Goal: Task Accomplishment & Management: Use online tool/utility

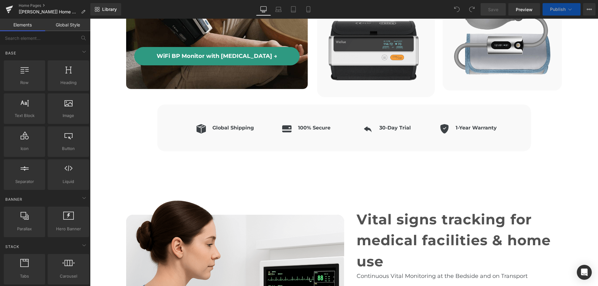
scroll to position [1619, 0]
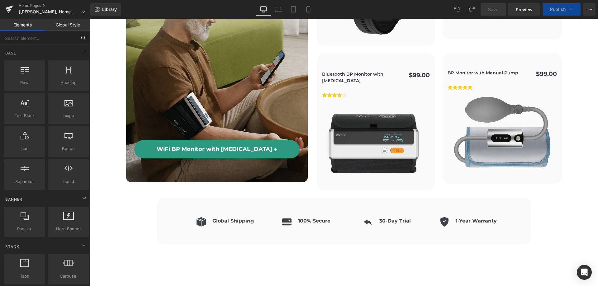
click at [26, 40] on input "text" at bounding box center [38, 38] width 77 height 14
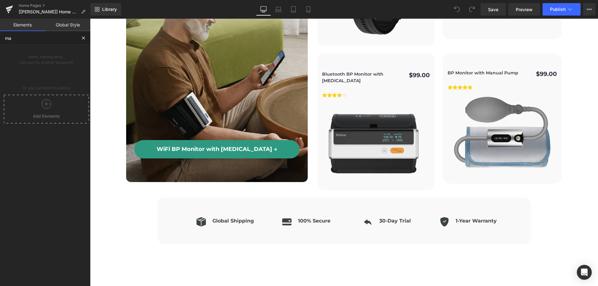
type input "mar"
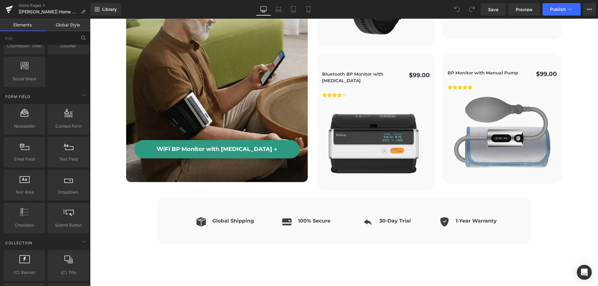
scroll to position [934, 0]
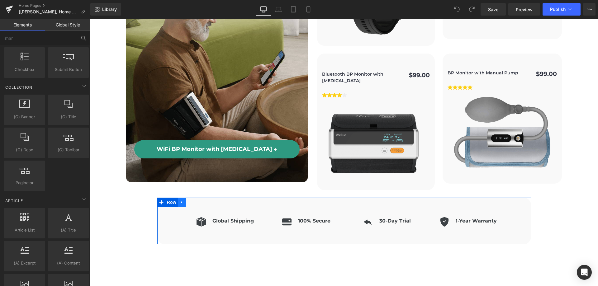
click at [180, 198] on link at bounding box center [182, 202] width 8 height 9
click at [188, 200] on icon at bounding box center [190, 202] width 4 height 4
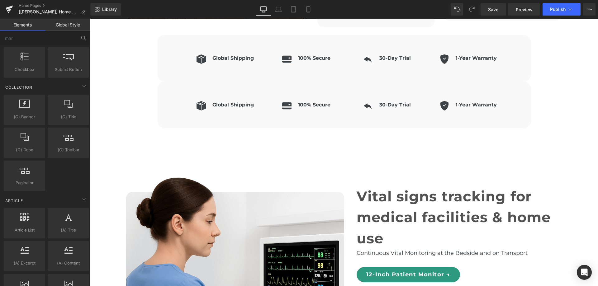
scroll to position [1792, 0]
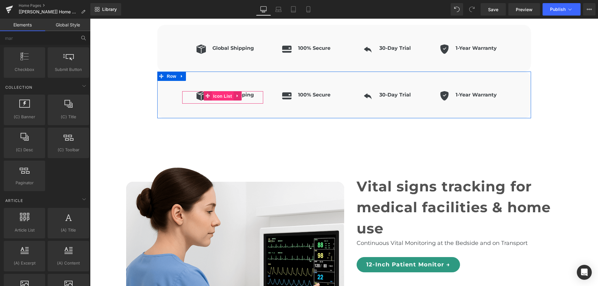
click at [221, 92] on span "Icon List" at bounding box center [222, 96] width 22 height 9
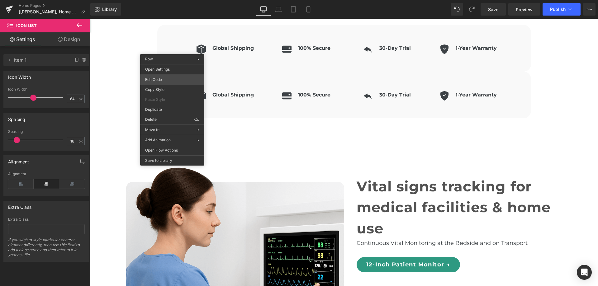
click at [168, 0] on div "Icon List You are previewing how the will restyle your page. You can not edit E…" at bounding box center [299, 0] width 598 height 0
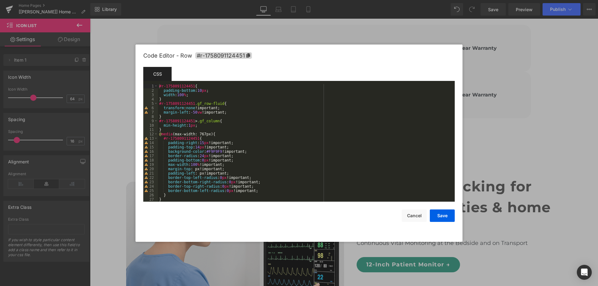
click at [159, 87] on div "#r-1758091124451 { padding-bottom : 10 px ; width : 100 % ; } #r-1758091124451 …" at bounding box center [305, 147] width 294 height 126
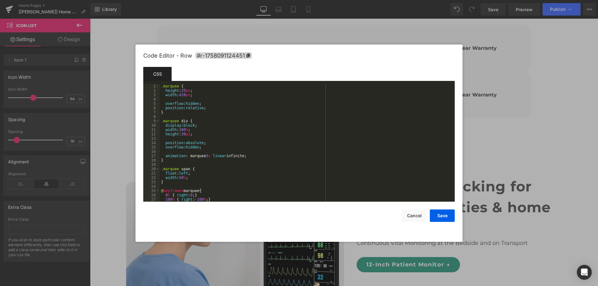
scroll to position [0, 0]
click at [178, 86] on div ".marquee { height : 25 px ; width : 420 px ; overflow : hidden ; position : rel…" at bounding box center [306, 147] width 292 height 126
click at [164, 86] on div ".marquee { height : 25 px ; width : 420 px ; overflow : hidden ; position : rel…" at bounding box center [306, 147] width 292 height 126
click at [163, 86] on div ".gp-marquee { height : 25 px ; width : 420 px ; overflow : hidden ; position : …" at bounding box center [306, 147] width 292 height 126
click at [164, 121] on div ".gp-marquee { height : 25 px ; width : 420 px ; overflow : hidden ; position : …" at bounding box center [306, 147] width 292 height 126
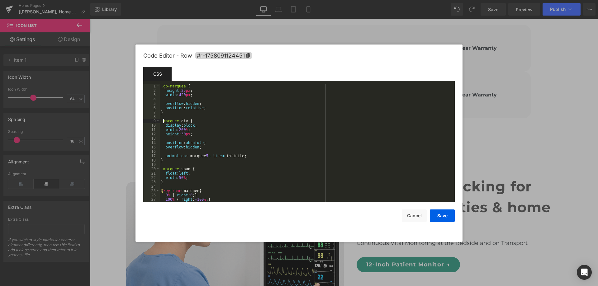
click at [163, 121] on div ".gp-marquee { height : 25 px ; width : 420 px ; overflow : hidden ; position : …" at bounding box center [306, 147] width 292 height 126
click at [163, 169] on div ".gp-marquee { height : 25 px ; width : 420 px ; overflow : hidden ; position : …" at bounding box center [306, 147] width 292 height 126
drag, startPoint x: 183, startPoint y: 85, endPoint x: 156, endPoint y: 86, distance: 27.1
click at [156, 86] on pre "1 2 3 4 5 6 7 8 9 10 11 12 13 14 15 16 17 18 19 20 21 22 23 24 25 26 27 28 .gp-…" at bounding box center [298, 143] width 311 height 118
click at [446, 220] on button "Save" at bounding box center [442, 216] width 25 height 12
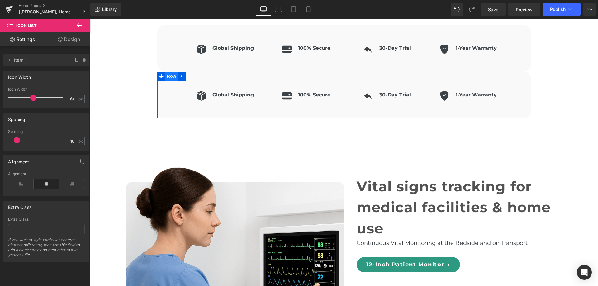
click at [171, 72] on span "Row" at bounding box center [171, 76] width 12 height 9
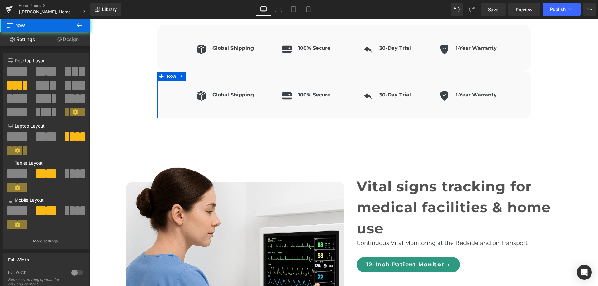
click at [69, 40] on link "Design" at bounding box center [67, 39] width 45 height 14
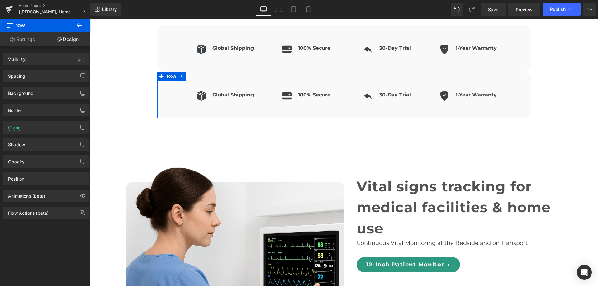
click at [27, 42] on link "Settings" at bounding box center [22, 39] width 45 height 14
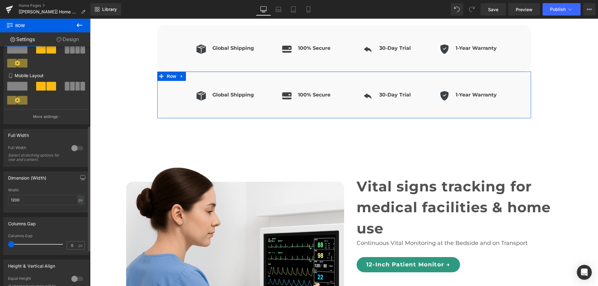
scroll to position [219, 0]
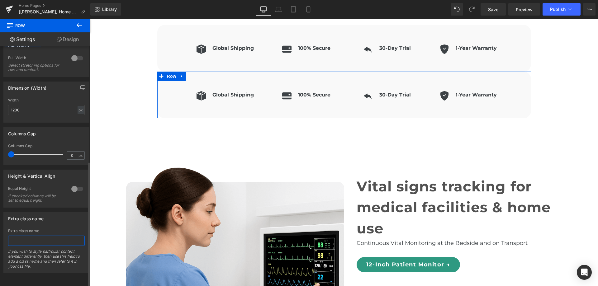
click at [59, 236] on input "text" at bounding box center [46, 241] width 77 height 10
paste input ".gp-marquee"
click at [13, 236] on input ".gp-marquee" at bounding box center [46, 241] width 77 height 10
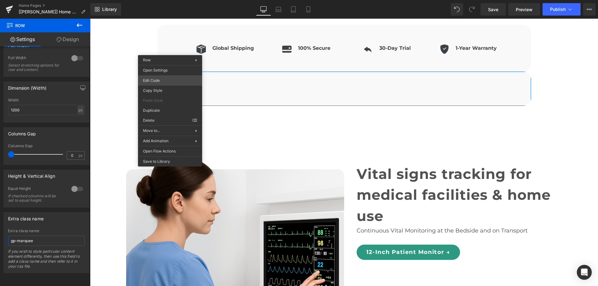
click at [164, 0] on div "Row You are previewing how the will restyle your page. You can not edit Element…" at bounding box center [299, 0] width 598 height 0
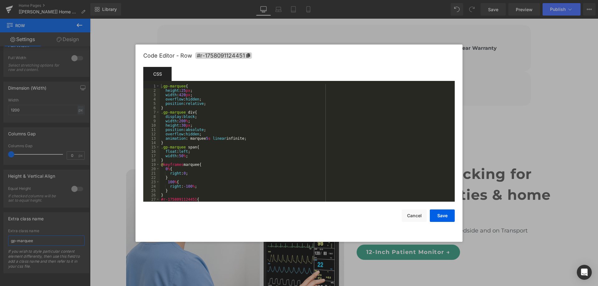
type input "gp-marquee"
drag, startPoint x: 192, startPoint y: 111, endPoint x: 186, endPoint y: 112, distance: 6.7
click at [186, 112] on div ".gp-marquee { height : 25 px ; width : 420 px ; overflow : hidden ; position : …" at bounding box center [306, 147] width 292 height 126
click at [415, 216] on button "Cancel" at bounding box center [414, 216] width 25 height 12
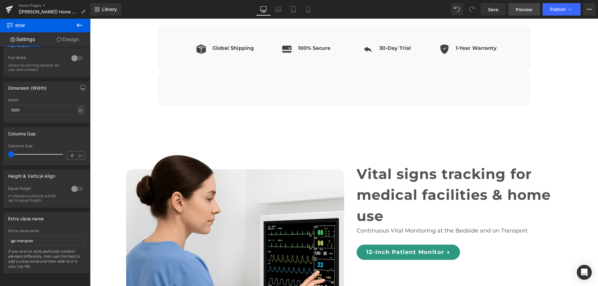
click at [519, 6] on span "Preview" at bounding box center [524, 9] width 17 height 7
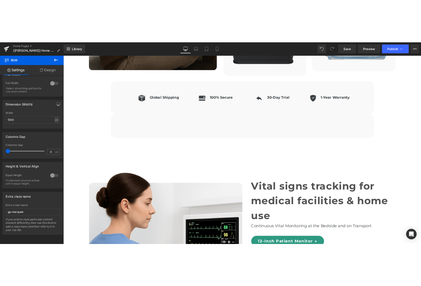
scroll to position [1730, 0]
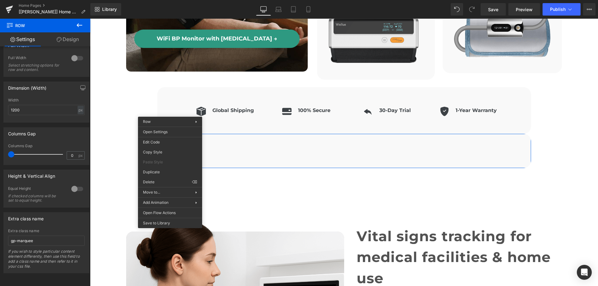
click at [235, 10] on div "Library Desktop Desktop Laptop Tablet Mobile Save Preview Publish Scheduled Vie…" at bounding box center [344, 9] width 508 height 12
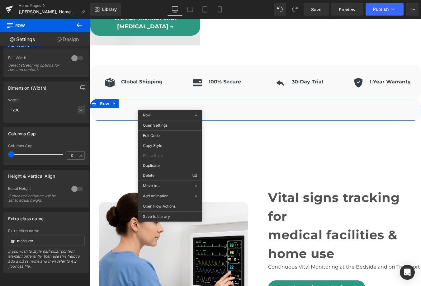
scroll to position [1737, 0]
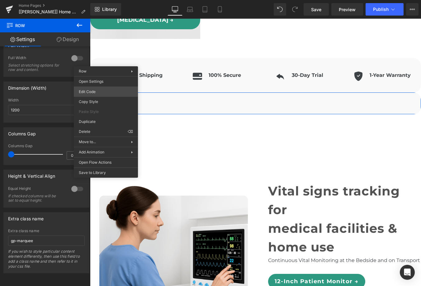
click at [111, 0] on div "Row You are previewing how the will restyle your page. You can not edit Element…" at bounding box center [210, 0] width 421 height 0
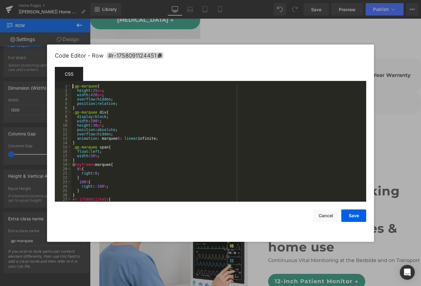
click at [73, 86] on div ".gp-marquee { height : 25 px ; width : 420 px ; overflow : hidden ; position : …" at bounding box center [217, 147] width 292 height 126
click at [73, 113] on div ".gp-marquee { height : 25 px ; width : 420 px ; overflow : hidden ; position : …" at bounding box center [217, 147] width 292 height 126
click at [73, 148] on div ".gp-marquee { height : 25 px ; width : 420 px ; overflow : hidden ; position : …" at bounding box center [217, 147] width 292 height 126
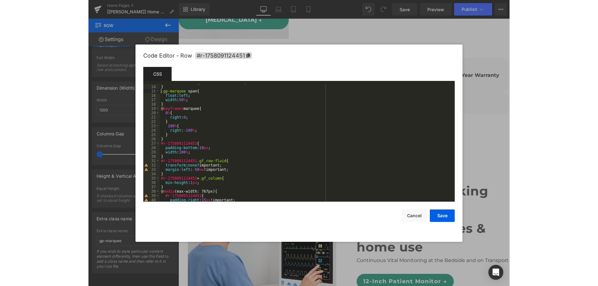
scroll to position [0, 0]
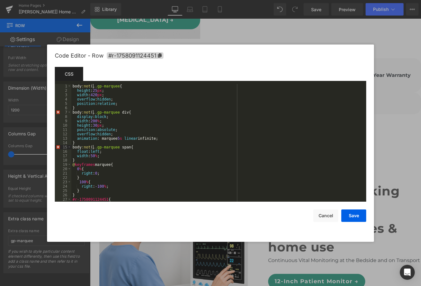
paste textarea
click at [351, 217] on button "Save" at bounding box center [353, 216] width 25 height 12
click at [102, 0] on div "Row You are previewing how the will restyle your page. You can not edit Element…" at bounding box center [210, 0] width 421 height 0
click at [92, 86] on div "body :not ( .editing ) .gp-marquee { height : 25 px ; width : 420 px ; overflow…" at bounding box center [217, 147] width 292 height 126
click at [76, 86] on div "body :not ( .editing ) .gp-marquee { height : 25 px ; width : 420 px ; overflow…" at bounding box center [217, 147] width 292 height 126
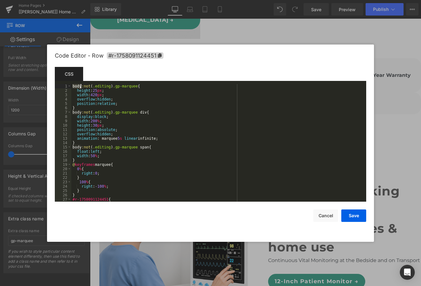
click at [76, 86] on div "body :not ( .editing ) .gp-marquee { height : 25 px ; width : 420 px ; overflow…" at bounding box center [217, 147] width 292 height 126
click at [77, 111] on div "body :not ( .editing ) .gp-marquee { height : 25 px ; width : 420 px ; overflow…" at bounding box center [217, 147] width 292 height 126
click at [76, 147] on div "body :not ( .editing ) .gp-marquee { height : 25 px ; width : 420 px ; overflow…" at bounding box center [217, 147] width 292 height 126
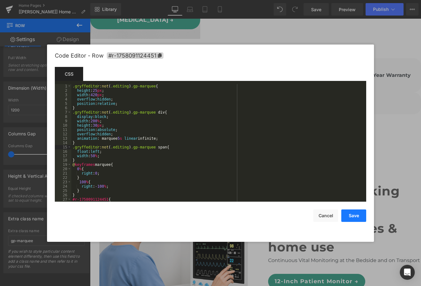
click at [350, 214] on button "Save" at bounding box center [353, 216] width 25 height 12
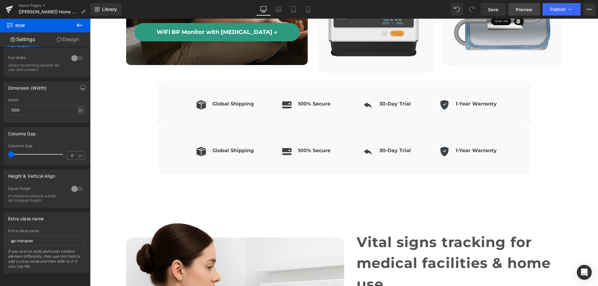
scroll to position [1730, 0]
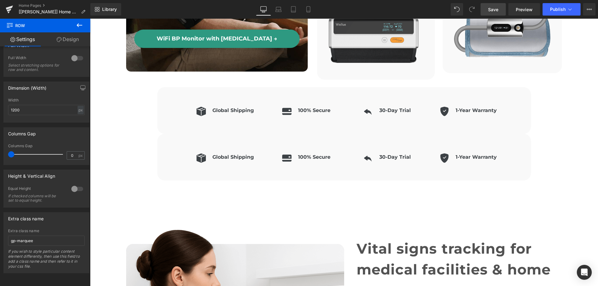
click at [494, 8] on span "Save" at bounding box center [493, 9] width 10 height 7
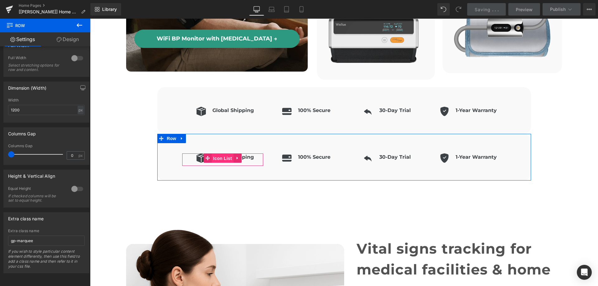
click at [425, 154] on span "Icon List" at bounding box center [436, 158] width 22 height 9
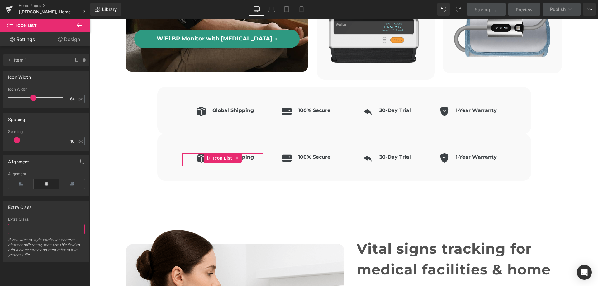
click at [45, 227] on input "text" at bounding box center [46, 229] width 77 height 10
type input "."
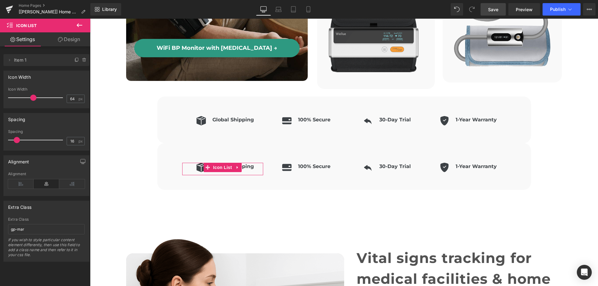
scroll to position [1713, 0]
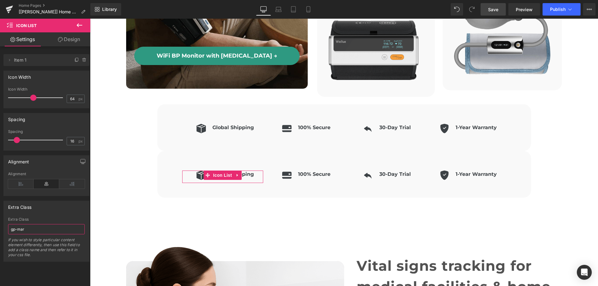
click at [28, 231] on input "gp-mar" at bounding box center [46, 229] width 77 height 10
type input "gp-marquee-item"
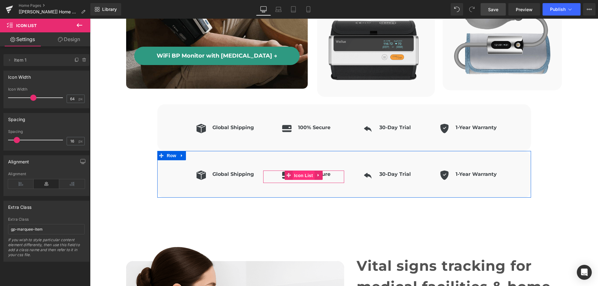
click at [428, 171] on span "Icon List" at bounding box center [439, 175] width 22 height 9
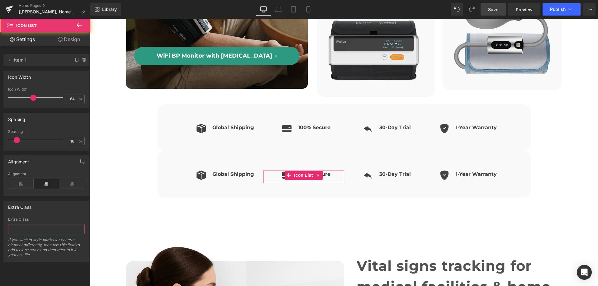
click at [25, 234] on input "text" at bounding box center [46, 229] width 77 height 10
paste input "gp-marquee-item"
type input "gp-marquee-item"
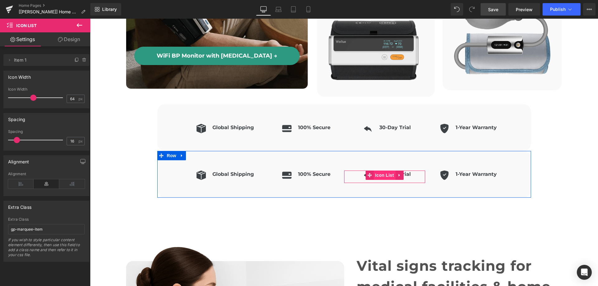
click at [387, 171] on span "Icon List" at bounding box center [391, 175] width 22 height 9
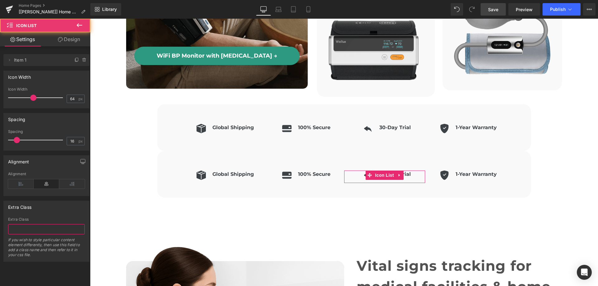
click at [18, 228] on input "text" at bounding box center [46, 229] width 77 height 10
paste input "gp-marquee-item"
type input "gp-marquee-item"
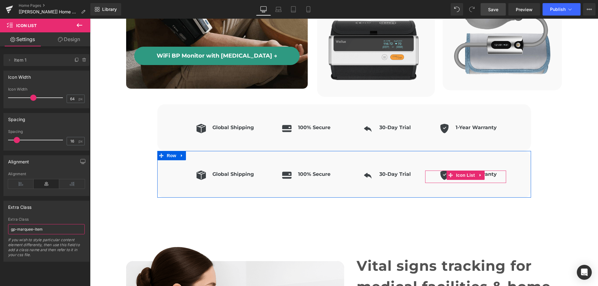
drag, startPoint x: 463, startPoint y: 148, endPoint x: 240, endPoint y: 210, distance: 231.6
click at [537, 171] on span "Icon List" at bounding box center [548, 175] width 22 height 9
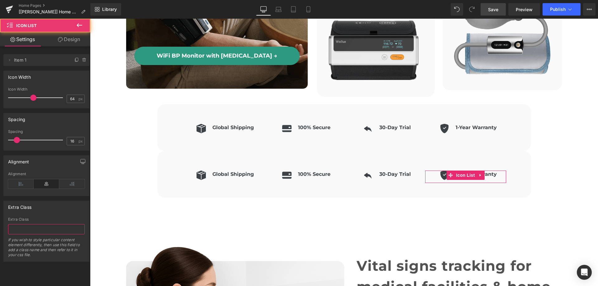
drag, startPoint x: 36, startPoint y: 227, endPoint x: 64, endPoint y: 211, distance: 33.2
click at [36, 227] on input "text" at bounding box center [46, 229] width 77 height 10
paste input "gp-marquee-item"
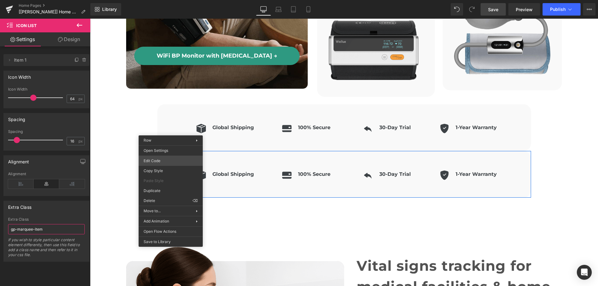
click at [164, 0] on div "Icon List You are previewing how the will restyle your page. You can not edit E…" at bounding box center [299, 0] width 598 height 0
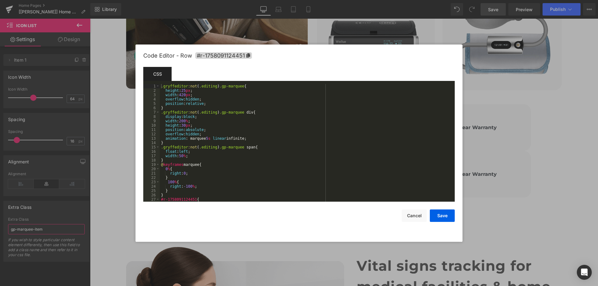
type input "gp-marquee-item"
click at [244, 112] on div ".gryffeditor :not ( .editing ) .gp-marquee { height : 25 px ; width : 420 px ; …" at bounding box center [306, 147] width 292 height 126
click at [246, 146] on div ".gryffeditor :not ( .editing ) .gp-marquee { height : 25 px ; width : 420 px ; …" at bounding box center [306, 147] width 292 height 126
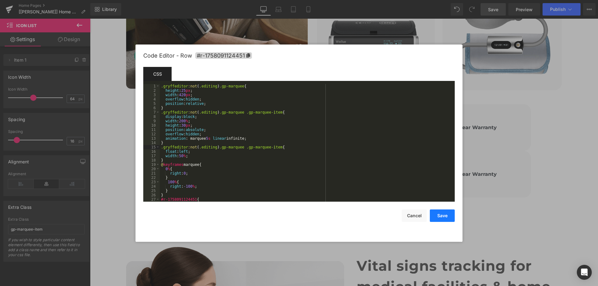
drag, startPoint x: 438, startPoint y: 215, endPoint x: 449, endPoint y: 14, distance: 200.5
click at [438, 215] on button "Save" at bounding box center [442, 216] width 25 height 12
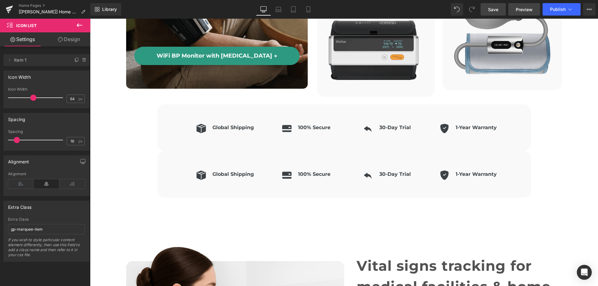
click at [521, 9] on span "Preview" at bounding box center [524, 9] width 17 height 7
click at [495, 15] on link "Save" at bounding box center [493, 9] width 25 height 12
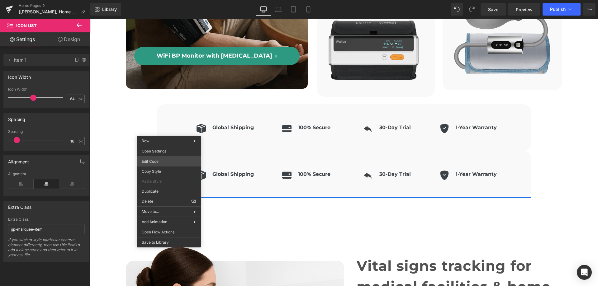
click at [164, 0] on div "Icon List You are previewing how the will restyle your page. You can not edit E…" at bounding box center [299, 0] width 598 height 0
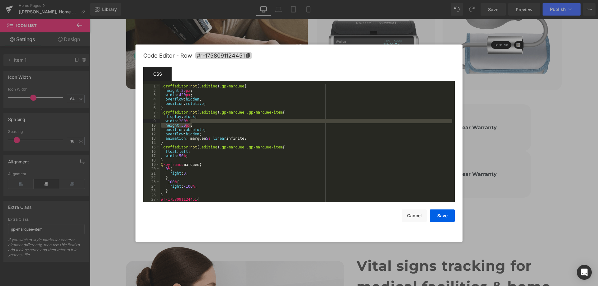
drag, startPoint x: 192, startPoint y: 126, endPoint x: 192, endPoint y: 122, distance: 4.0
click at [192, 122] on div ".gryffeditor :not ( .editing ) .gp-marquee { height : 25 px ; width : 420 px ; …" at bounding box center [306, 147] width 292 height 126
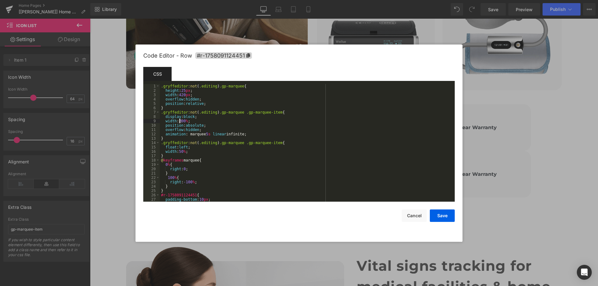
click at [180, 121] on div ".gryffeditor :not ( .editing ) .gp-marquee { height : 25 px ; width : 420 px ; …" at bounding box center [306, 147] width 292 height 126
drag, startPoint x: 196, startPoint y: 95, endPoint x: 196, endPoint y: 91, distance: 3.7
click at [196, 91] on div ".gryffeditor :not ( .editing ) .gp-marquee { height : 25 px ; width : 420 px ; …" at bounding box center [306, 147] width 292 height 126
click at [197, 96] on div ".gryffeditor :not ( .editing ) .gp-marquee { height : 25 px ; width : 420 px ; …" at bounding box center [306, 143] width 292 height 118
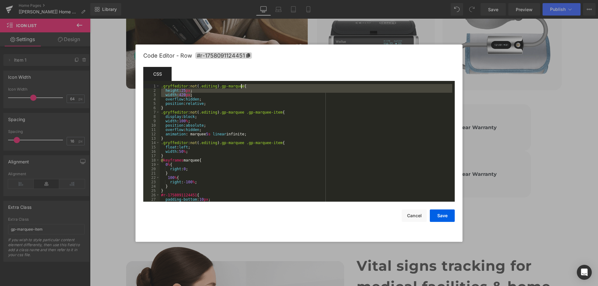
drag, startPoint x: 203, startPoint y: 96, endPoint x: 245, endPoint y: 88, distance: 42.5
click at [245, 88] on div ".gryffeditor :not ( .editing ) .gp-marquee { height : 25 px ; width : 420 px ; …" at bounding box center [306, 147] width 292 height 126
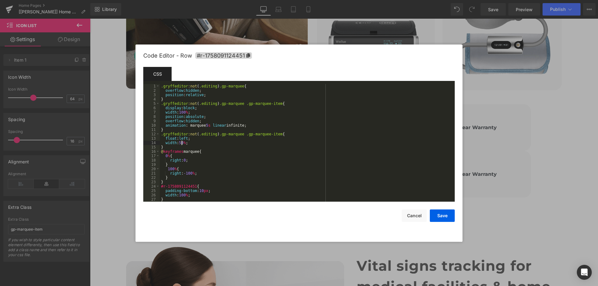
click at [182, 144] on div ".gryffeditor :not ( .editing ) .gp-marquee { overflow : hidden ; position : rel…" at bounding box center [306, 147] width 292 height 126
drag, startPoint x: 368, startPoint y: 165, endPoint x: 449, endPoint y: 218, distance: 97.1
click at [449, 218] on button "Save" at bounding box center [442, 216] width 25 height 12
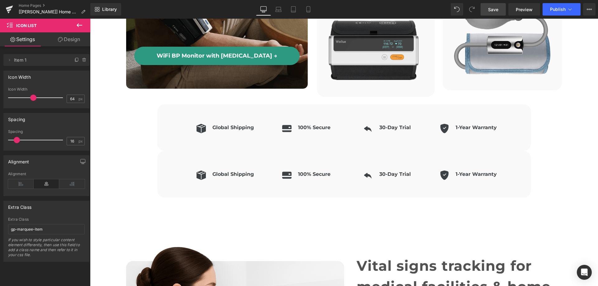
click at [491, 7] on span "Save" at bounding box center [493, 9] width 10 height 7
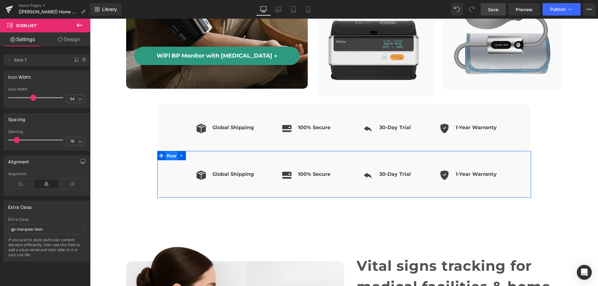
click at [173, 151] on span "Row" at bounding box center [171, 155] width 12 height 9
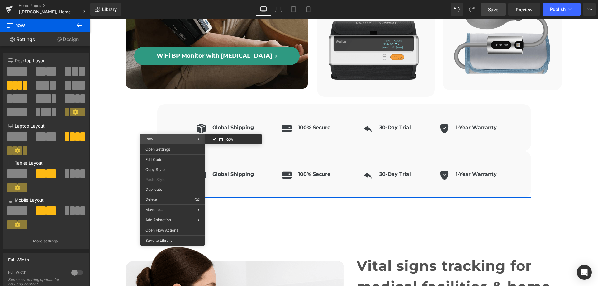
click at [173, 140] on span "Row" at bounding box center [171, 139] width 52 height 6
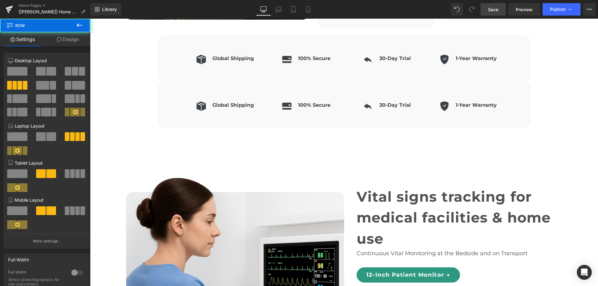
scroll to position [1792, 0]
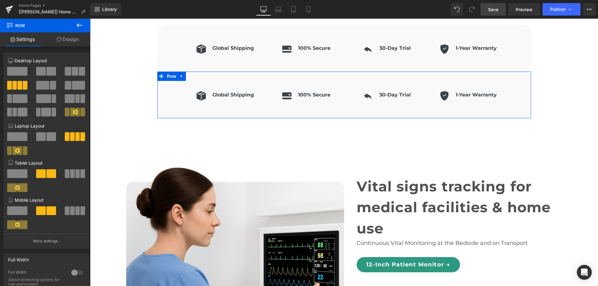
click at [82, 40] on link "Design" at bounding box center [67, 39] width 45 height 14
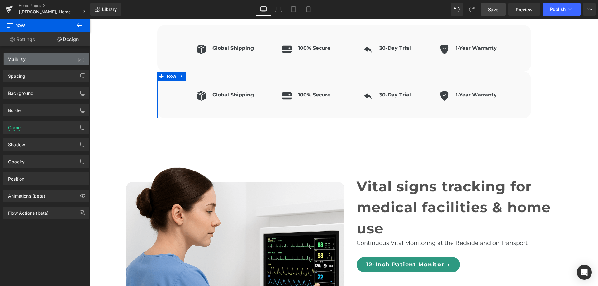
click at [78, 62] on div "(All)" at bounding box center [81, 58] width 7 height 10
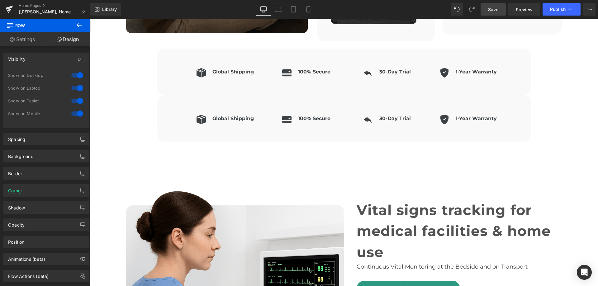
scroll to position [1730, 0]
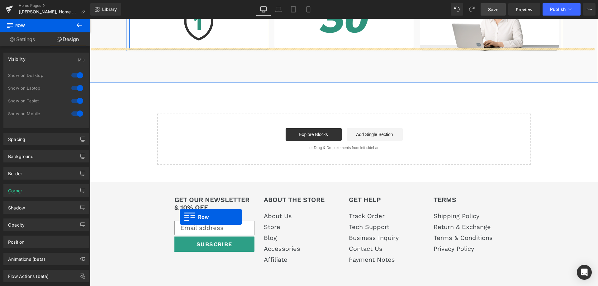
drag, startPoint x: 168, startPoint y: 110, endPoint x: 173, endPoint y: 171, distance: 61.0
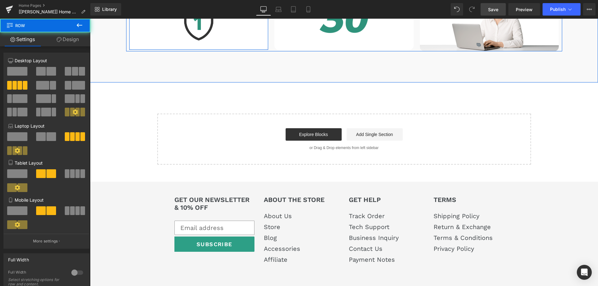
scroll to position [2884, 0]
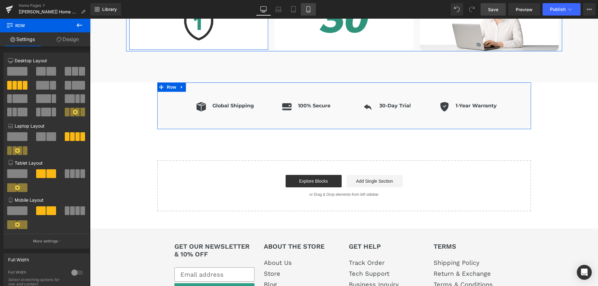
drag, startPoint x: 306, startPoint y: 8, endPoint x: 306, endPoint y: 12, distance: 3.6
click at [306, 9] on icon at bounding box center [308, 9] width 6 height 6
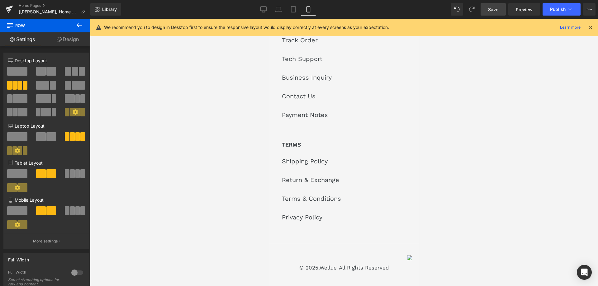
scroll to position [467, 0]
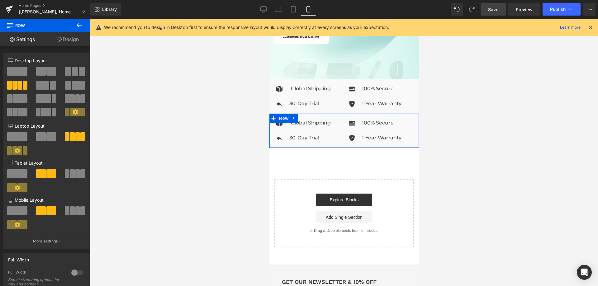
click at [72, 212] on span at bounding box center [72, 210] width 5 height 9
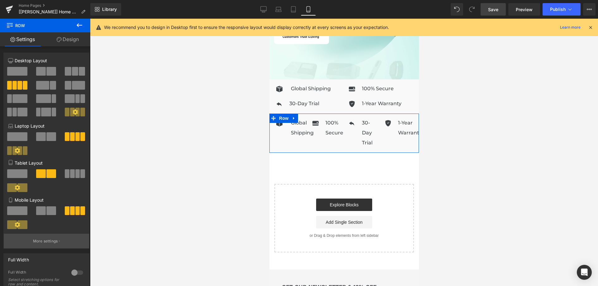
click at [57, 241] on p "More settings" at bounding box center [45, 242] width 25 height 6
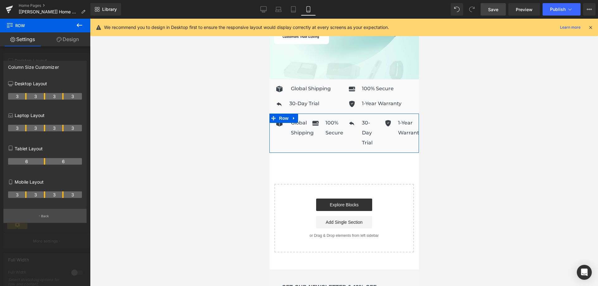
click at [55, 217] on button "Back" at bounding box center [44, 216] width 83 height 14
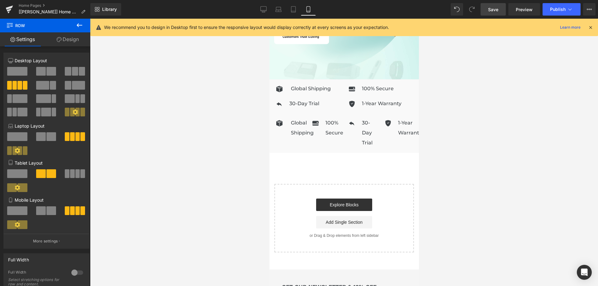
click at [497, 8] on span "Save" at bounding box center [493, 9] width 10 height 7
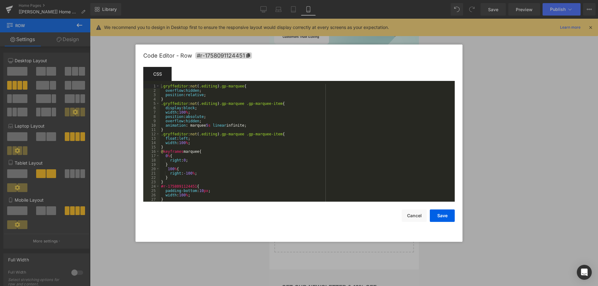
click at [280, 0] on div "Row You are previewing how the will restyle your page. You can not edit Element…" at bounding box center [299, 0] width 598 height 0
click at [207, 95] on div ".gryffeditor :not ( .editing ) .gp-marquee { overflow : hidden ; position : rel…" at bounding box center [306, 147] width 292 height 126
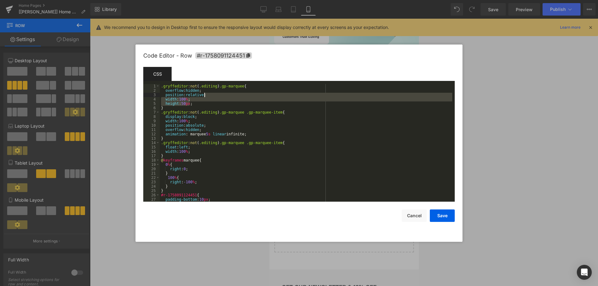
drag, startPoint x: 198, startPoint y: 105, endPoint x: 207, endPoint y: 97, distance: 11.7
click at [207, 97] on div ".gryffeditor :not ( .editing ) .gp-marquee { overflow : hidden ; position : rel…" at bounding box center [306, 147] width 292 height 126
click at [206, 102] on div ".gryffeditor :not ( .editing ) .gp-marquee { overflow : hidden ; position : rel…" at bounding box center [306, 143] width 292 height 118
drag, startPoint x: 192, startPoint y: 104, endPoint x: 194, endPoint y: 101, distance: 4.0
click at [194, 101] on div ".gryffeditor :not ( .editing ) .gp-marquee { overflow : hidden ; position : rel…" at bounding box center [306, 147] width 292 height 126
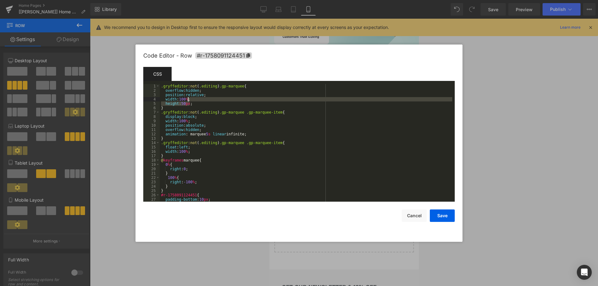
click at [193, 152] on div ".gryffeditor :not ( .editing ) .gp-marquee { overflow : hidden ; position : rel…" at bounding box center [306, 147] width 292 height 126
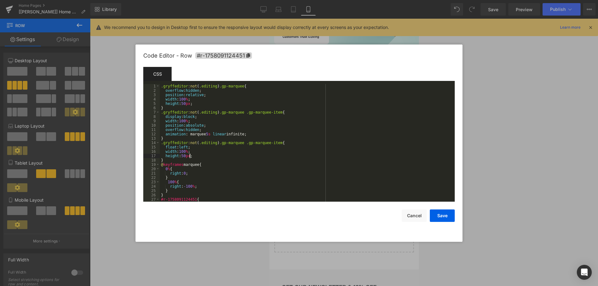
click at [249, 133] on div ".gryffeditor :not ( .editing ) .gp-marquee { overflow : hidden ; position : rel…" at bounding box center [306, 147] width 292 height 126
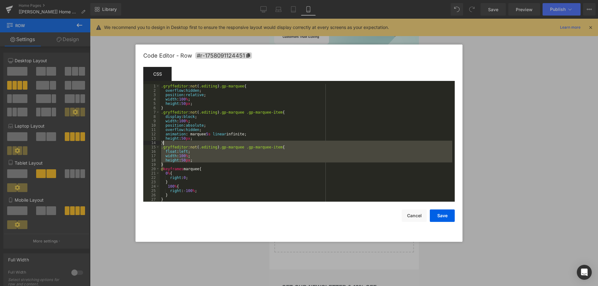
drag, startPoint x: 169, startPoint y: 164, endPoint x: 168, endPoint y: 144, distance: 20.6
click at [168, 144] on div ".gryffeditor :not ( .editing ) .gp-marquee { overflow : hidden ; position : rel…" at bounding box center [306, 147] width 292 height 126
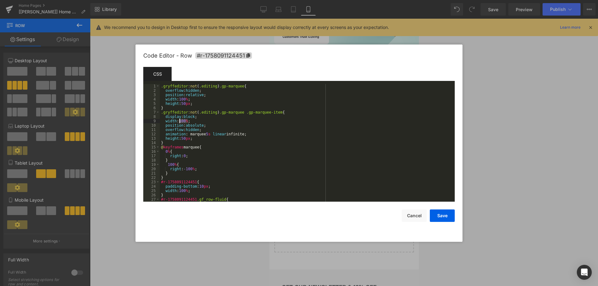
drag, startPoint x: 187, startPoint y: 121, endPoint x: 179, endPoint y: 121, distance: 7.8
click at [179, 121] on div ".gryffeditor :not ( .editing ) .gp-marquee { overflow : hidden ; position : rel…" at bounding box center [306, 147] width 292 height 126
drag, startPoint x: 439, startPoint y: 218, endPoint x: 525, endPoint y: 78, distance: 164.1
click at [440, 218] on button "Save" at bounding box center [442, 216] width 25 height 12
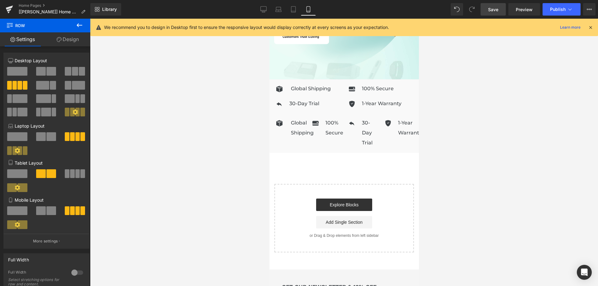
click at [501, 9] on link "Save" at bounding box center [493, 9] width 25 height 12
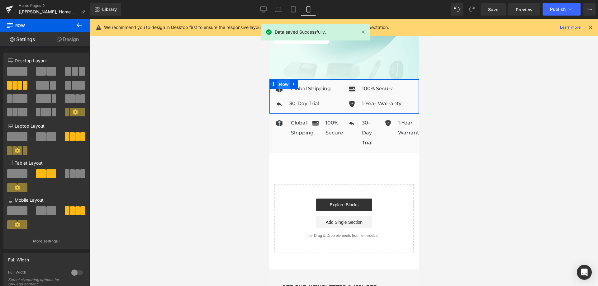
drag, startPoint x: 282, startPoint y: 80, endPoint x: 537, endPoint y: 101, distance: 255.3
click at [282, 80] on span "Row" at bounding box center [283, 84] width 12 height 9
click at [68, 41] on link "Design" at bounding box center [67, 39] width 45 height 14
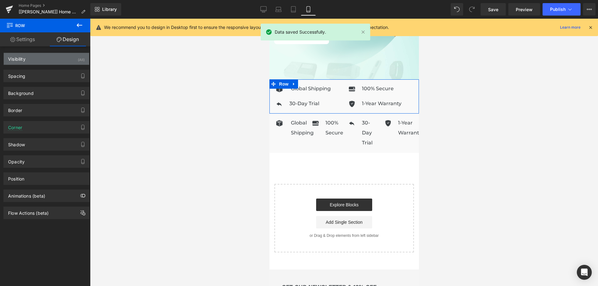
click at [57, 60] on div "Visibility (All)" at bounding box center [46, 59] width 85 height 12
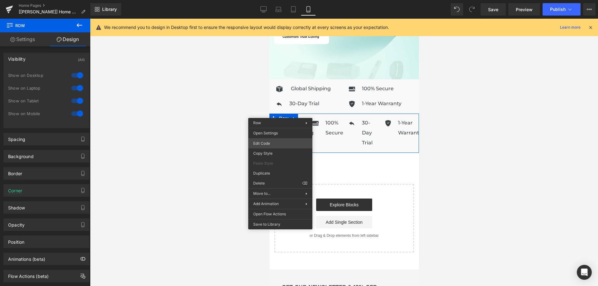
click at [278, 0] on div "Row You are previewing how the will restyle your page. You can not edit Element…" at bounding box center [299, 0] width 598 height 0
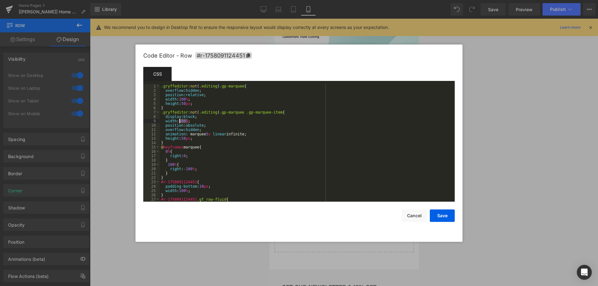
drag, startPoint x: 187, startPoint y: 121, endPoint x: 180, endPoint y: 121, distance: 7.8
click at [180, 121] on div ".gryffeditor :not ( .editing ) .gp-marquee { overflow : hidden ; position : rel…" at bounding box center [306, 147] width 292 height 126
click at [176, 107] on div ".gryffeditor :not ( .editing ) .gp-marquee { overflow : hidden ; position : rel…" at bounding box center [306, 147] width 292 height 126
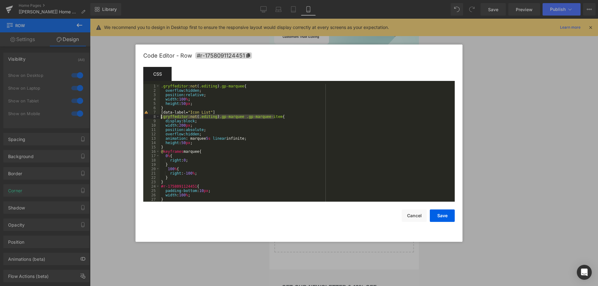
drag, startPoint x: 274, startPoint y: 116, endPoint x: 161, endPoint y: 116, distance: 112.4
click at [161, 116] on div ".gryffeditor :not ( .editing ) .gp-marquee { overflow : hidden ; position : rel…" at bounding box center [306, 147] width 292 height 126
click at [224, 115] on div ".gryffeditor :not ( .editing ) .gp-marquee { overflow : hidden ; position : rel…" at bounding box center [306, 143] width 292 height 118
drag, startPoint x: 239, startPoint y: 117, endPoint x: 159, endPoint y: 116, distance: 79.4
click at [159, 116] on pre "1 2 3 4 5 6 7 8 9 10 11 12 13 14 15 16 17 18 19 20 21 22 23 24 25 26 27 28 .gry…" at bounding box center [298, 143] width 311 height 118
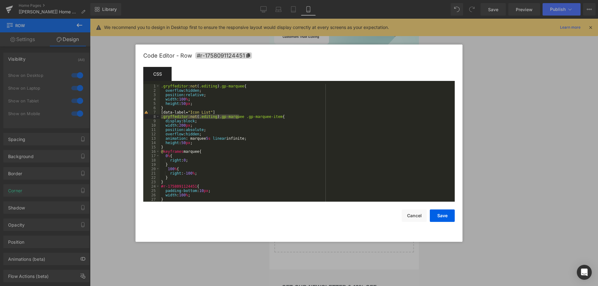
click at [160, 112] on div ".gryffeditor :not ( .editing ) .gp-marquee { overflow : hidden ; position : rel…" at bounding box center [306, 147] width 292 height 126
paste textarea
drag, startPoint x: 202, startPoint y: 125, endPoint x: 155, endPoint y: 124, distance: 47.3
click at [155, 124] on pre "1 2 3 4 5 6 7 8 9 10 11 12 13 14 15 16 17 18 19 20 21 22 23 24 25 26 27 28 .gry…" at bounding box center [298, 143] width 311 height 118
click at [293, 111] on div ".gryffeditor :not ( .editing ) .gp-marquee { overflow : hidden ; position : rel…" at bounding box center [306, 147] width 292 height 126
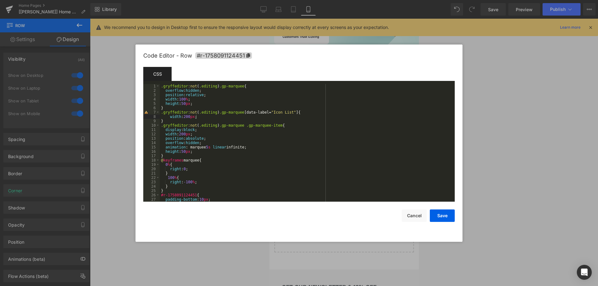
drag, startPoint x: 443, startPoint y: 216, endPoint x: 501, endPoint y: 97, distance: 132.3
click at [443, 216] on button "Save" at bounding box center [442, 216] width 25 height 12
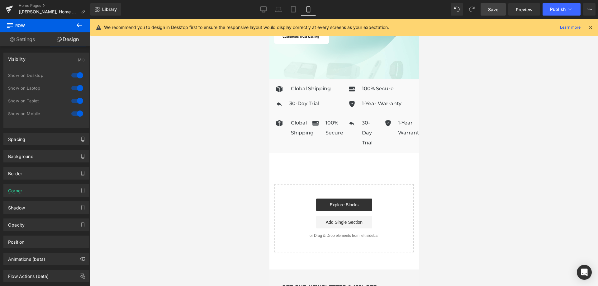
click at [494, 9] on span "Save" at bounding box center [493, 9] width 10 height 7
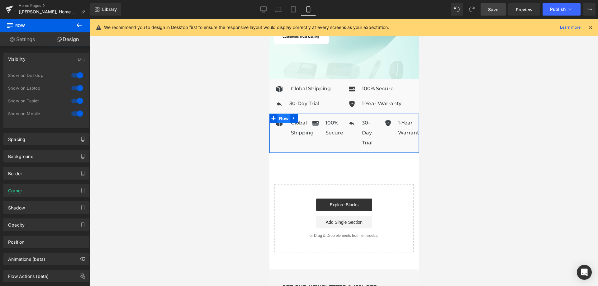
drag, startPoint x: 280, startPoint y: 113, endPoint x: 282, endPoint y: 117, distance: 4.0
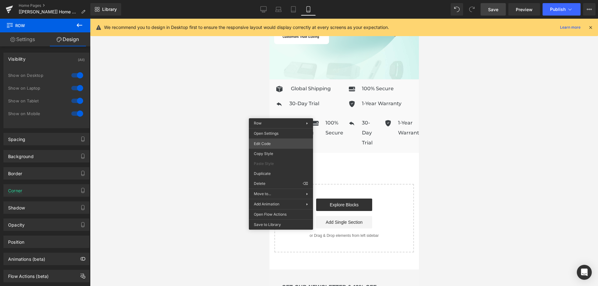
click at [275, 0] on div "Row You are previewing how the will restyle your page. You can not edit Element…" at bounding box center [299, 0] width 598 height 0
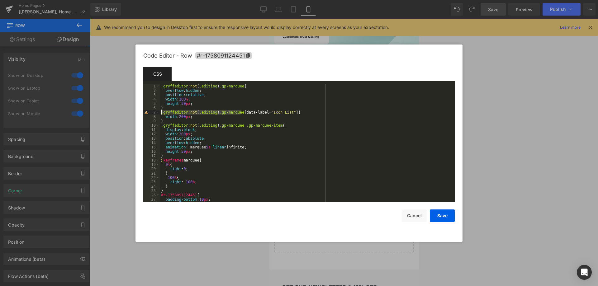
drag, startPoint x: 240, startPoint y: 112, endPoint x: 161, endPoint y: 113, distance: 79.4
click at [161, 113] on div ".gryffeditor :not ( .editing ) .gp-marquee { overflow : hidden ; position : rel…" at bounding box center [306, 147] width 292 height 126
click at [161, 114] on div ".gryffeditor :not ( .editing ) .gp-marquee { overflow : hidden ; position : rel…" at bounding box center [306, 143] width 292 height 118
paste textarea
drag, startPoint x: 440, startPoint y: 213, endPoint x: 453, endPoint y: 184, distance: 32.0
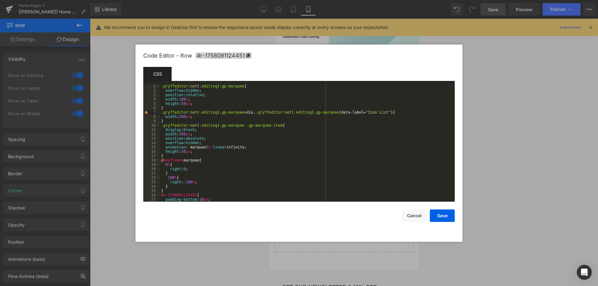
click at [440, 213] on button "Save" at bounding box center [442, 216] width 25 height 12
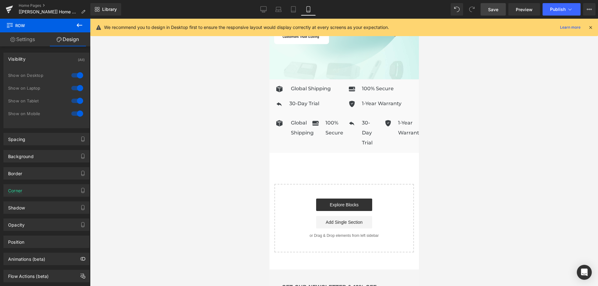
click at [492, 12] on span "Save" at bounding box center [493, 9] width 10 height 7
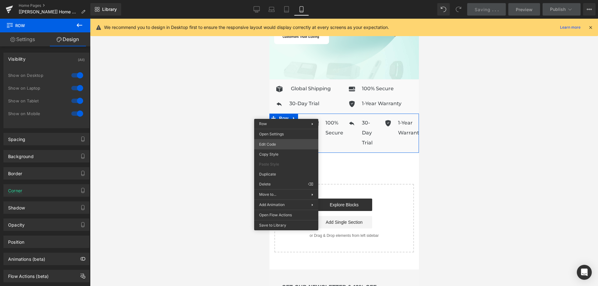
click at [278, 0] on div "Row You are previewing how the will restyle your page. You can not edit Element…" at bounding box center [299, 0] width 598 height 0
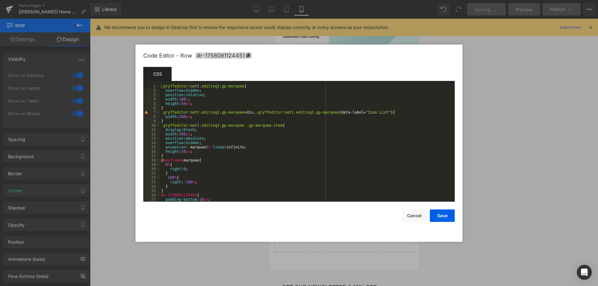
click at [193, 116] on div ".gryffeditor :not ( .editing ) .gp-marquee { overflow : hidden ; position : rel…" at bounding box center [306, 147] width 292 height 126
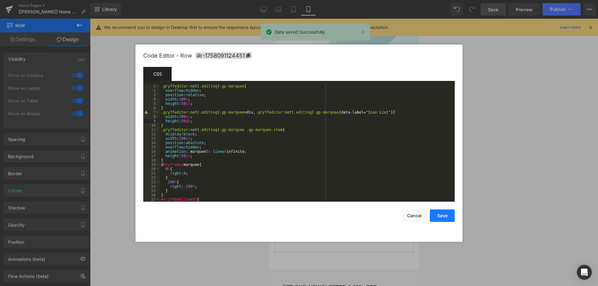
drag, startPoint x: 443, startPoint y: 213, endPoint x: 492, endPoint y: 89, distance: 133.0
click at [443, 212] on button "Save" at bounding box center [442, 216] width 25 height 12
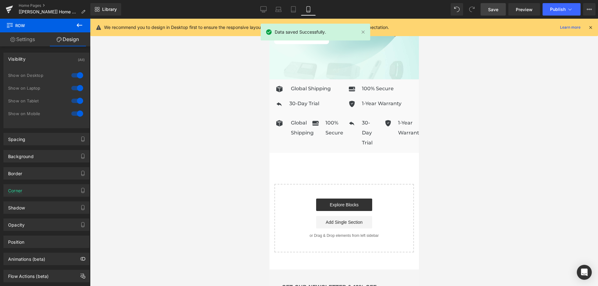
click at [488, 11] on link "Save" at bounding box center [493, 9] width 25 height 12
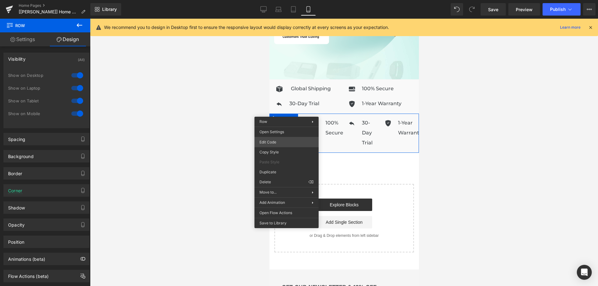
click at [283, 0] on div "Row You are previewing how the will restyle your page. You can not edit Element…" at bounding box center [299, 0] width 598 height 0
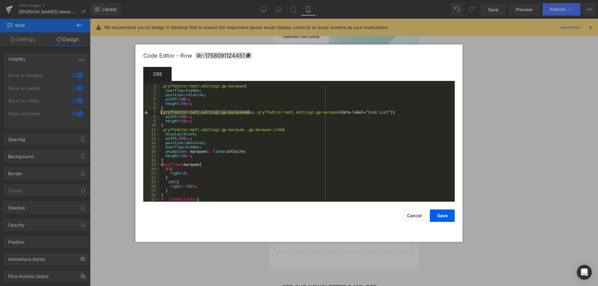
drag, startPoint x: 249, startPoint y: 112, endPoint x: 160, endPoint y: 112, distance: 88.8
click at [160, 112] on div ".gryffeditor :not ( .editing ) .gp-marquee { overflow : hidden ; position : rel…" at bounding box center [306, 147] width 292 height 126
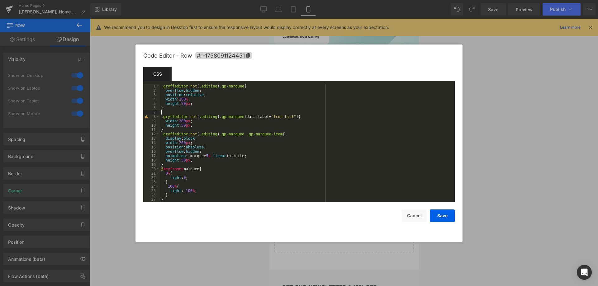
paste textarea
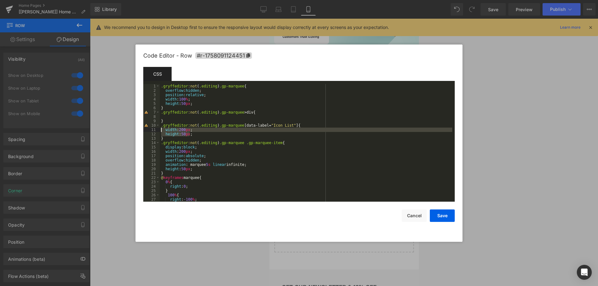
drag, startPoint x: 191, startPoint y: 134, endPoint x: 160, endPoint y: 130, distance: 31.5
click at [160, 130] on div ".gryffeditor :not ( .editing ) .gp-marquee { overflow : hidden ; position : rel…" at bounding box center [306, 147] width 292 height 126
click at [167, 117] on div ".gryffeditor :not ( .editing ) .gp-marquee { overflow : hidden ; position : rel…" at bounding box center [306, 147] width 292 height 126
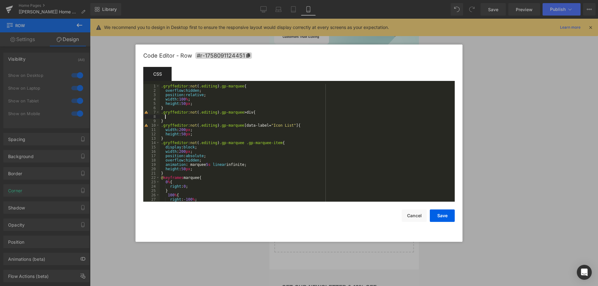
paste textarea
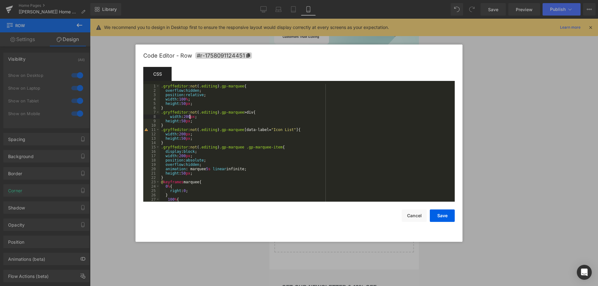
click at [190, 116] on div ".gryffeditor :not ( .editing ) .gp-marquee { overflow : hidden ; position : rel…" at bounding box center [306, 147] width 292 height 126
click at [446, 215] on button "Save" at bounding box center [442, 216] width 25 height 12
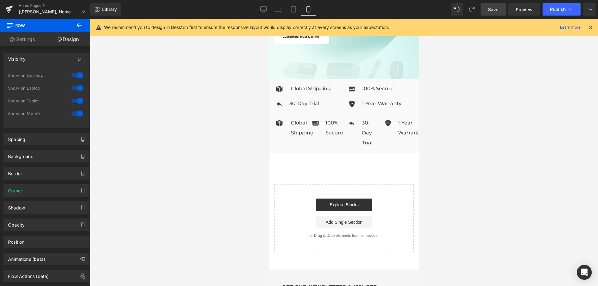
click at [482, 11] on link "Save" at bounding box center [493, 9] width 25 height 12
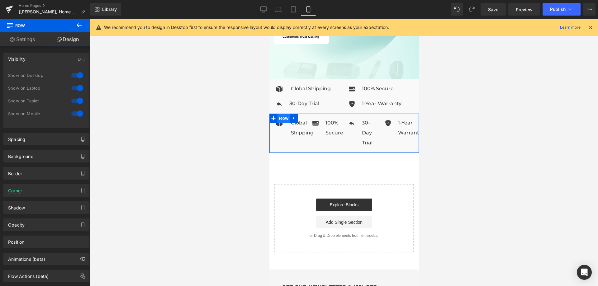
click at [287, 115] on span "Row" at bounding box center [283, 118] width 12 height 9
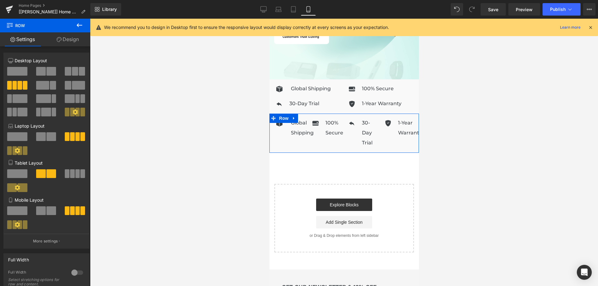
click at [17, 212] on span at bounding box center [17, 210] width 20 height 9
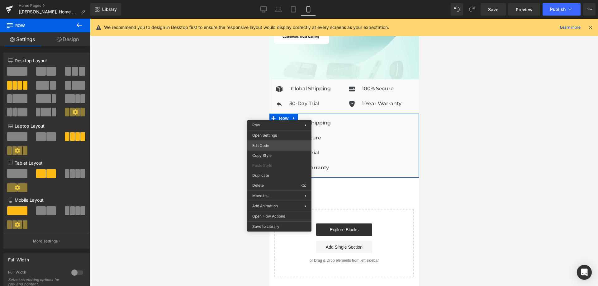
click at [273, 0] on div "Row You are previewing how the will restyle your page. You can not edit Element…" at bounding box center [299, 0] width 598 height 0
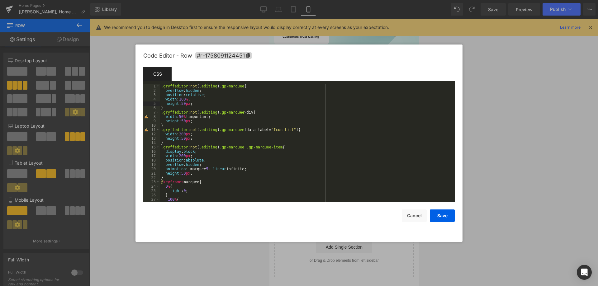
click at [197, 103] on div ".gryffeditor :not ( .editing ) .gp-marquee { overflow : hidden ; position : rel…" at bounding box center [306, 147] width 292 height 126
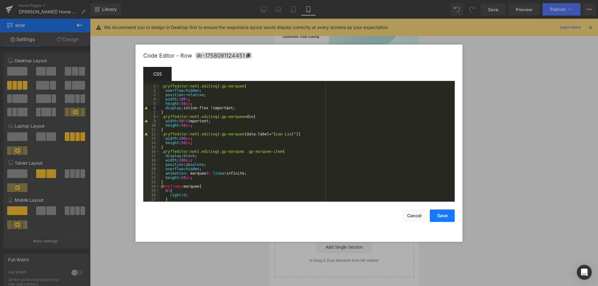
click at [443, 218] on button "Save" at bounding box center [442, 216] width 25 height 12
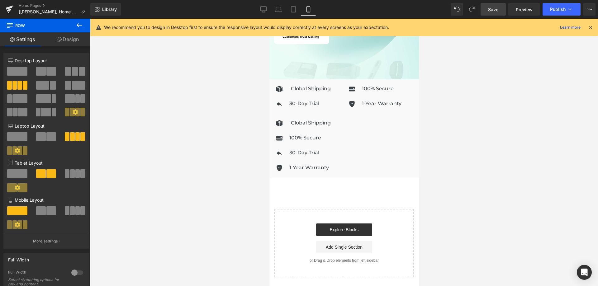
click at [492, 9] on span "Save" at bounding box center [493, 9] width 10 height 7
click at [285, 79] on span "Row" at bounding box center [283, 83] width 12 height 9
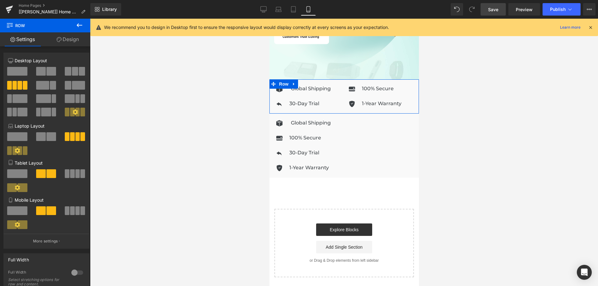
click at [67, 42] on link "Design" at bounding box center [67, 39] width 45 height 14
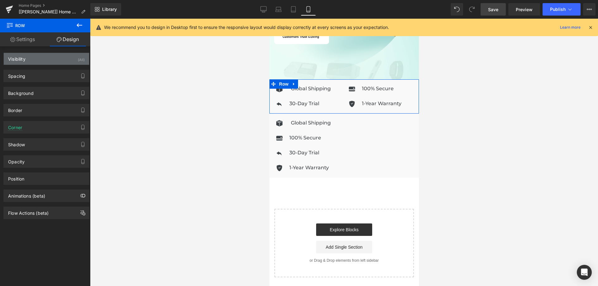
click at [58, 59] on div "Visibility (All)" at bounding box center [46, 59] width 85 height 12
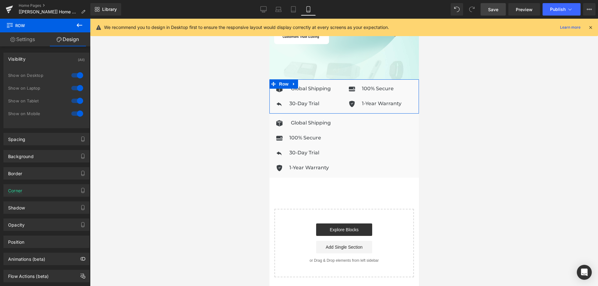
drag, startPoint x: 72, startPoint y: 113, endPoint x: 138, endPoint y: 108, distance: 66.2
click at [72, 114] on div at bounding box center [77, 114] width 15 height 10
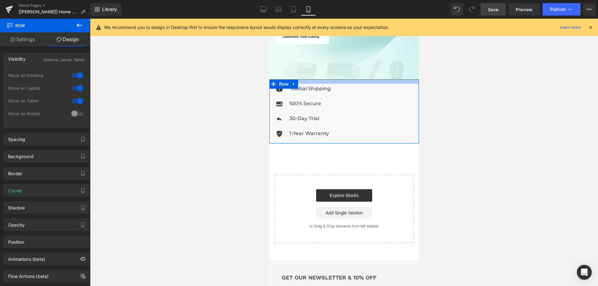
click at [363, 79] on div at bounding box center [343, 81] width 149 height 4
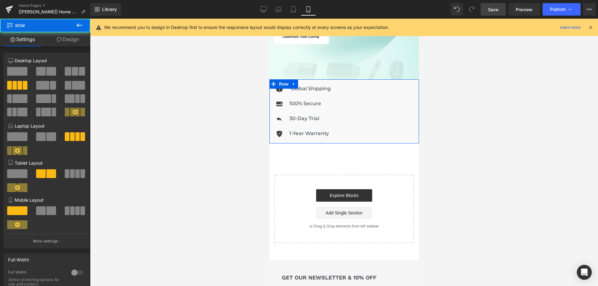
click at [74, 34] on link "Design" at bounding box center [67, 39] width 45 height 14
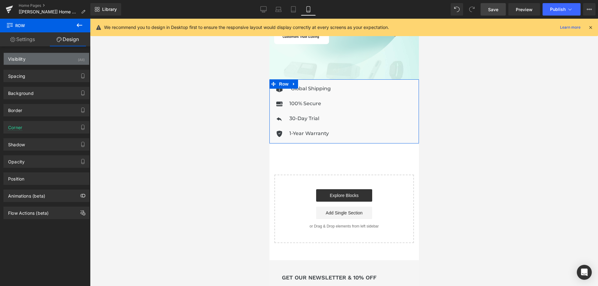
drag, startPoint x: 56, startPoint y: 61, endPoint x: 65, endPoint y: 67, distance: 10.6
click at [56, 61] on div "Visibility (All)" at bounding box center [46, 59] width 85 height 12
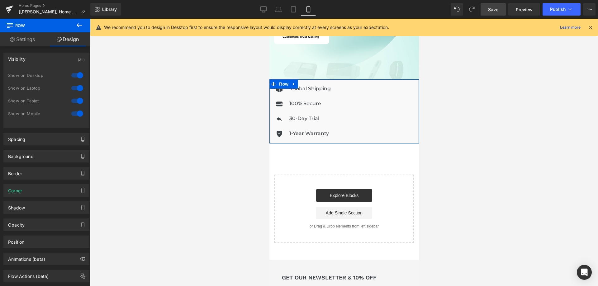
click at [76, 74] on div at bounding box center [77, 75] width 15 height 10
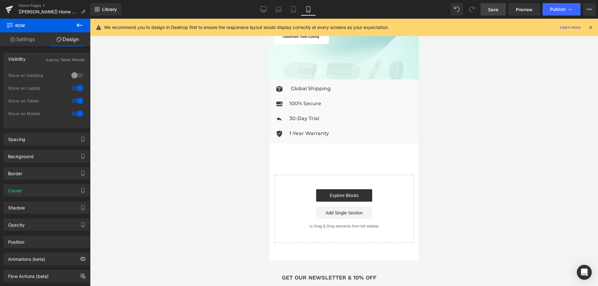
click at [497, 8] on span "Save" at bounding box center [493, 9] width 10 height 7
drag, startPoint x: 278, startPoint y: 80, endPoint x: 279, endPoint y: 83, distance: 3.3
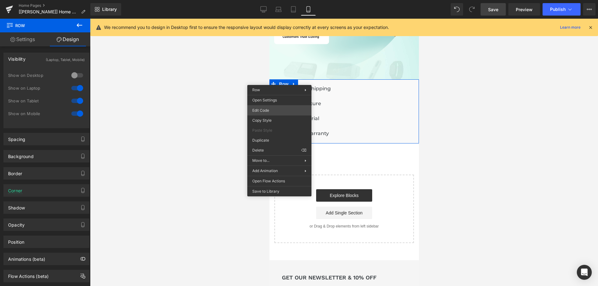
click at [276, 0] on div "Row You are previewing how the will restyle your page. You can not edit Element…" at bounding box center [299, 0] width 598 height 0
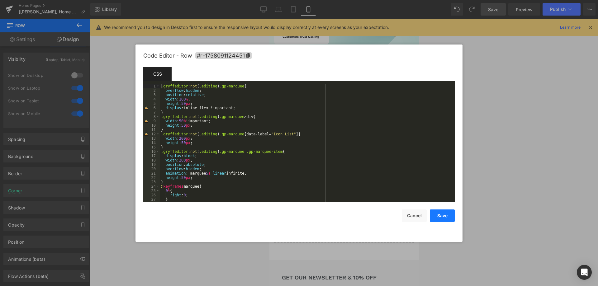
click at [432, 214] on button "Save" at bounding box center [442, 216] width 25 height 12
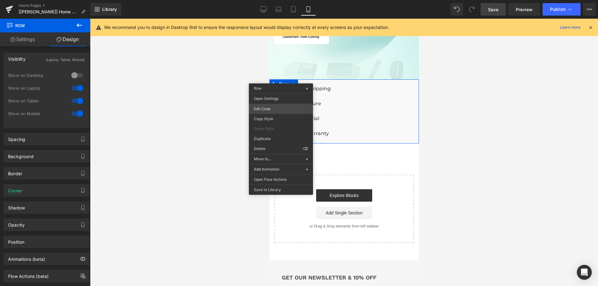
click at [276, 0] on div "Row You are previewing how the will restyle your page. You can not edit Element…" at bounding box center [299, 0] width 598 height 0
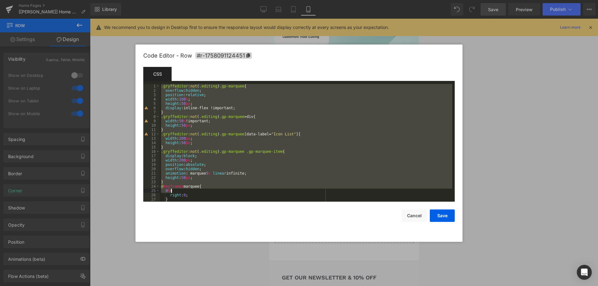
drag, startPoint x: 161, startPoint y: 86, endPoint x: 189, endPoint y: 191, distance: 108.9
click at [189, 191] on div ".gryffeditor :not ( .editing ) .gp-marquee { overflow : hidden ; position : rel…" at bounding box center [306, 147] width 292 height 126
click at [189, 191] on div ".gryffeditor :not ( .editing ) .gp-marquee { overflow : hidden ; position : rel…" at bounding box center [306, 143] width 292 height 118
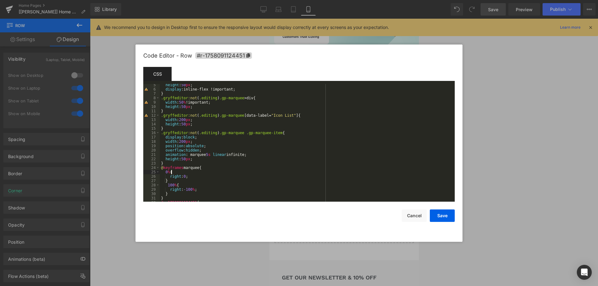
scroll to position [75, 0]
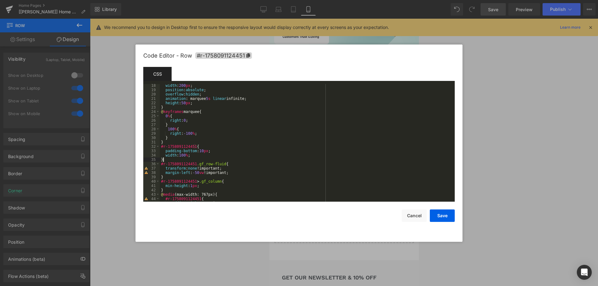
click at [179, 158] on div "width : 200 px ; position : absolute ; overflow : hidden ; animation : marquee …" at bounding box center [306, 146] width 292 height 126
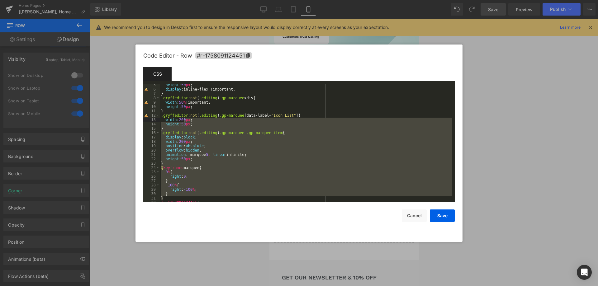
scroll to position [0, 0]
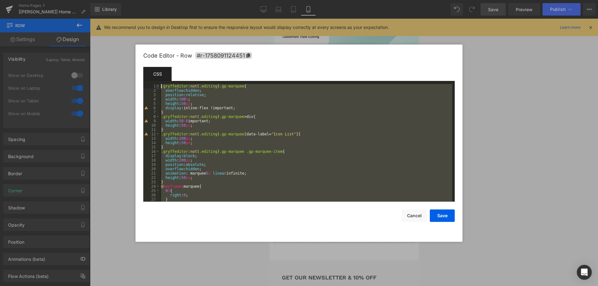
drag, startPoint x: 177, startPoint y: 144, endPoint x: 158, endPoint y: 88, distance: 59.3
click at [158, 88] on pre "1 2 3 4 5 6 7 8 9 10 11 12 13 14 15 16 17 18 19 20 21 22 23 24 25 26 27 28 .gry…" at bounding box center [298, 143] width 311 height 118
click at [230, 157] on div ".gryffeditor :not ( .editing ) .gp-marquee { overflow : hidden ; position : rel…" at bounding box center [306, 143] width 292 height 118
drag, startPoint x: 166, startPoint y: 161, endPoint x: 152, endPoint y: 85, distance: 76.5
click at [152, 85] on pre "1 2 3 4 5 6 7 8 9 10 11 12 13 14 15 16 17 18 19 20 21 22 23 24 25 26 27 28 .gry…" at bounding box center [298, 143] width 311 height 118
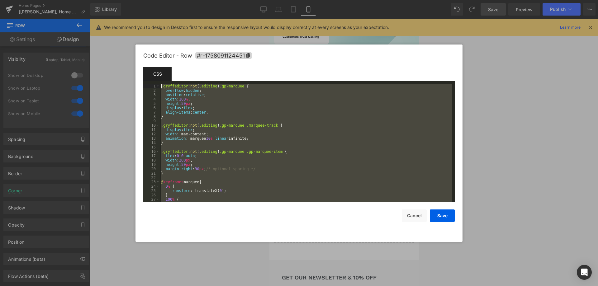
click at [162, 86] on div ".gryffeditor :not ( .editing ) .gp-marquee { overflow : hidden ; position : rel…" at bounding box center [306, 147] width 292 height 126
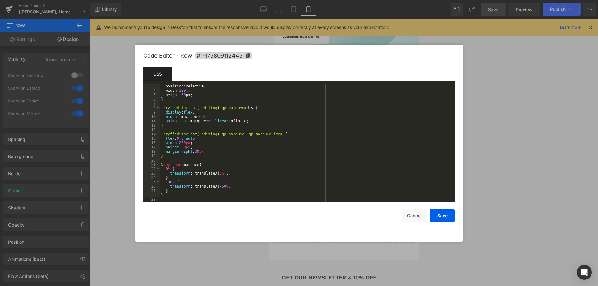
scroll to position [27, 0]
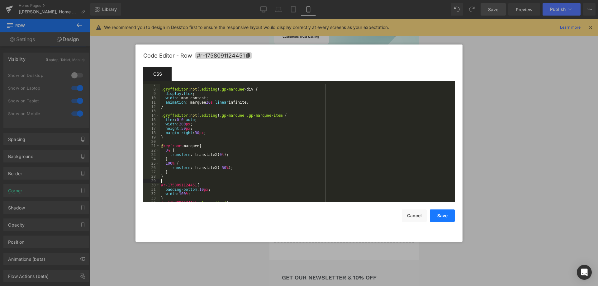
click at [452, 214] on button "Save" at bounding box center [442, 216] width 25 height 12
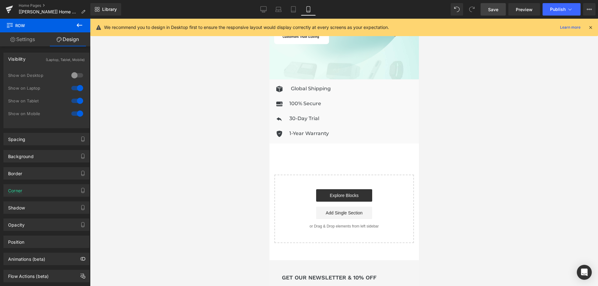
click at [495, 9] on span "Save" at bounding box center [493, 9] width 10 height 7
click at [79, 25] on icon at bounding box center [80, 25] width 6 height 4
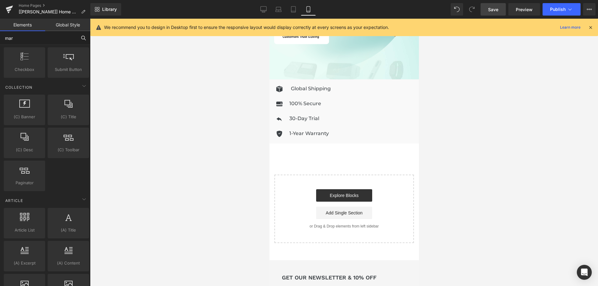
click at [49, 42] on input "mar" at bounding box center [38, 38] width 77 height 14
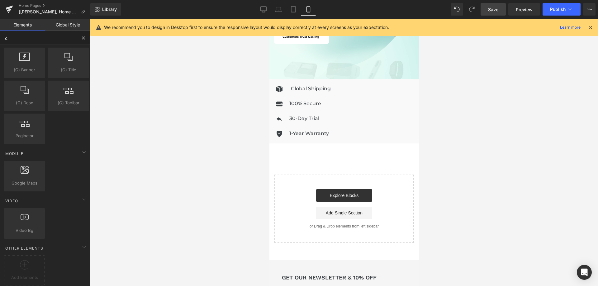
type input "cu"
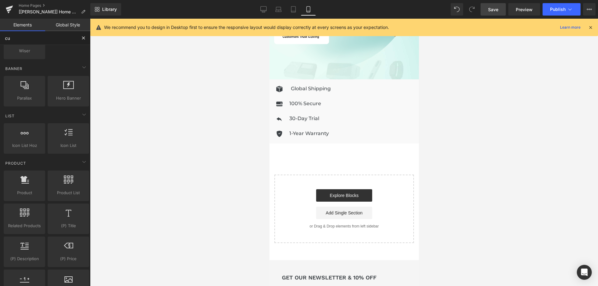
scroll to position [0, 0]
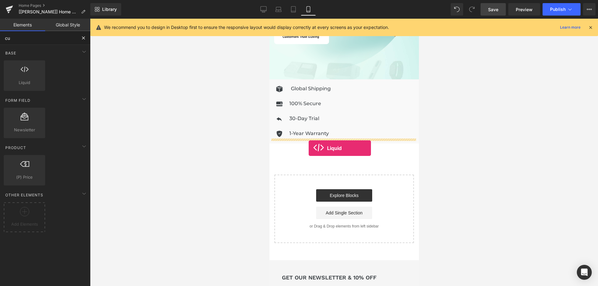
drag, startPoint x: 306, startPoint y: 89, endPoint x: 312, endPoint y: 144, distance: 55.5
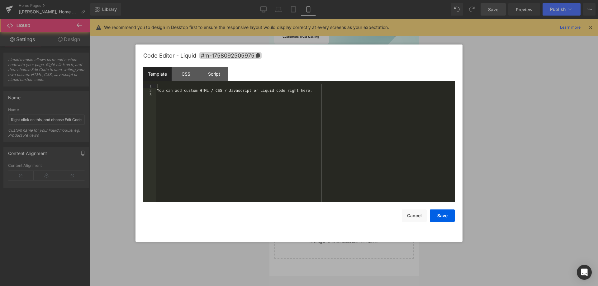
click at [348, 145] on div "Liquid" at bounding box center [343, 152] width 149 height 16
click at [250, 130] on div "You can add custom HTML / CSS / Javascript or Liquid code right here." at bounding box center [305, 147] width 299 height 126
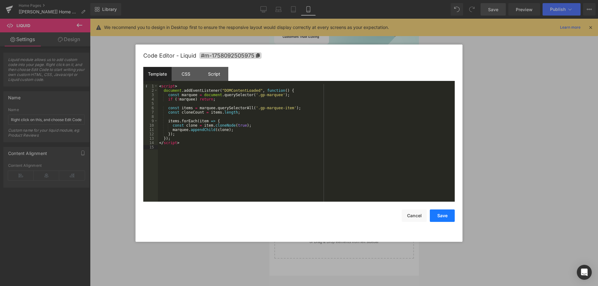
click at [443, 214] on button "Save" at bounding box center [442, 216] width 25 height 12
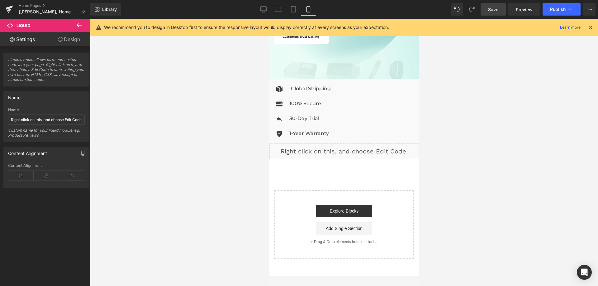
click at [495, 6] on span "Save" at bounding box center [493, 9] width 10 height 7
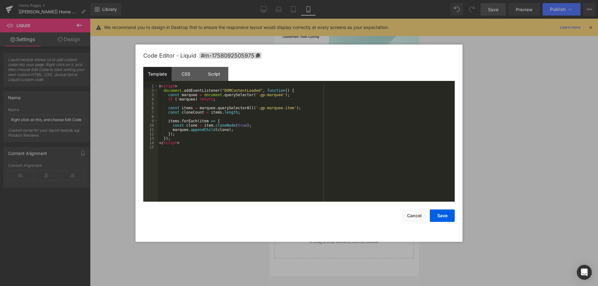
click at [353, 144] on div "Liquid" at bounding box center [343, 152] width 149 height 16
click at [184, 71] on div "CSS" at bounding box center [186, 74] width 28 height 14
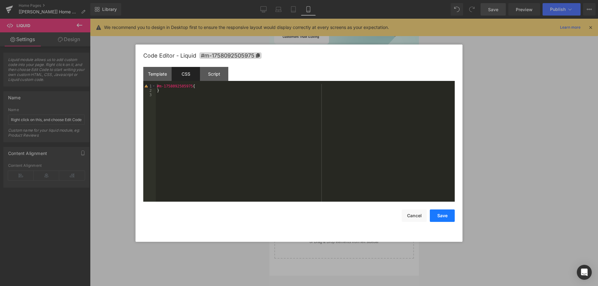
click at [439, 216] on button "Save" at bounding box center [442, 216] width 25 height 12
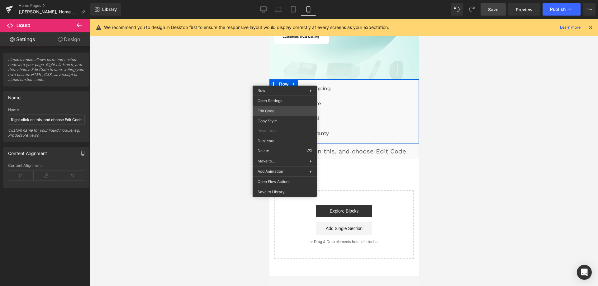
click at [276, 0] on div "Liquid You are previewing how the will restyle your page. You can not edit Elem…" at bounding box center [299, 0] width 598 height 0
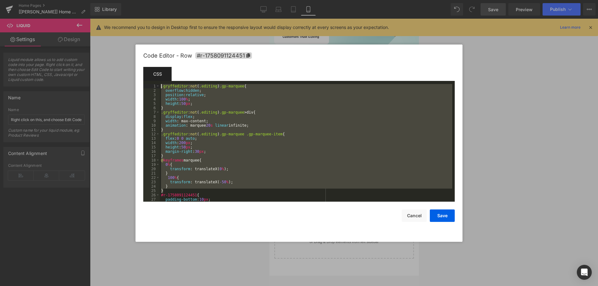
drag, startPoint x: 167, startPoint y: 192, endPoint x: 155, endPoint y: 83, distance: 109.6
click at [155, 83] on div "Template CSS Script 1 2 3 4 5 6 7 8 9 10 11 12 13 14 15 16 17 18 19 20 21 22 23…" at bounding box center [298, 134] width 311 height 135
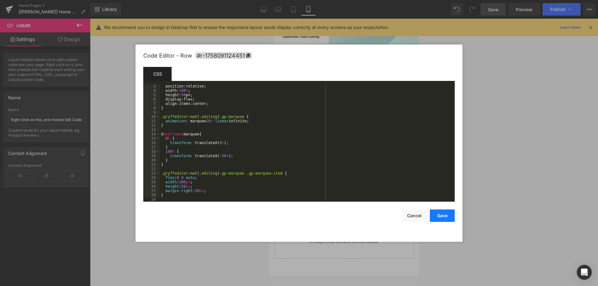
click at [443, 215] on button "Save" at bounding box center [442, 216] width 25 height 12
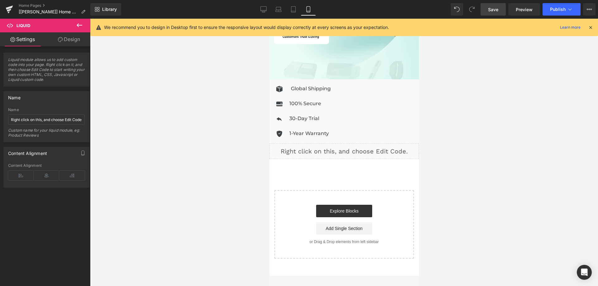
click at [487, 13] on link "Save" at bounding box center [493, 9] width 25 height 12
click at [348, 145] on div "Liquid" at bounding box center [343, 152] width 149 height 16
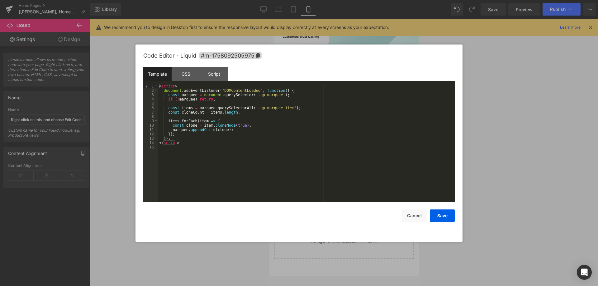
click at [274, 120] on div "< script > document . addEventListener ( "DOMContentLoaded" , function ( ) { co…" at bounding box center [306, 147] width 297 height 126
click at [182, 78] on div "CSS" at bounding box center [186, 74] width 28 height 14
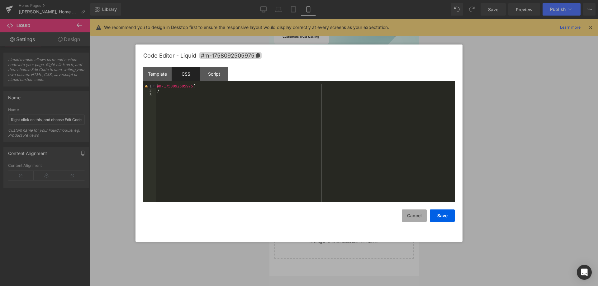
drag, startPoint x: 417, startPoint y: 214, endPoint x: 414, endPoint y: 209, distance: 6.5
click at [417, 214] on button "Cancel" at bounding box center [414, 216] width 25 height 12
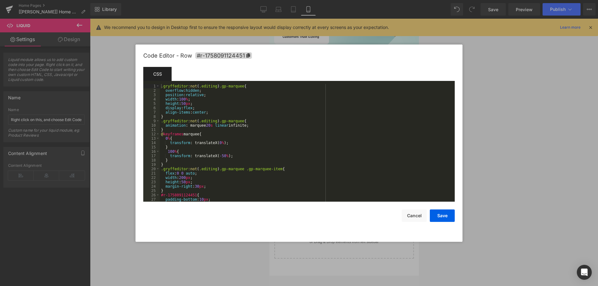
drag, startPoint x: 282, startPoint y: 113, endPoint x: 261, endPoint y: 110, distance: 21.8
click at [282, 0] on div "Liquid You are previewing how the will restyle your page. You can not edit Elem…" at bounding box center [299, 0] width 598 height 0
drag, startPoint x: 208, startPoint y: 125, endPoint x: 205, endPoint y: 125, distance: 3.1
click at [205, 125] on div ".gryffeditor :not ( .editing ) .gp-marquee { overflow : hidden ; position : rel…" at bounding box center [306, 147] width 292 height 126
click at [448, 218] on button "Save" at bounding box center [442, 216] width 25 height 12
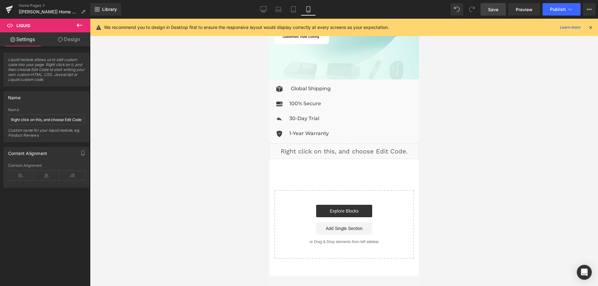
click at [494, 11] on span "Save" at bounding box center [493, 9] width 10 height 7
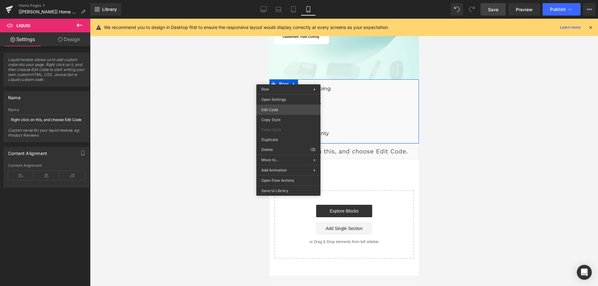
click at [278, 0] on div "Liquid You are previewing how the will restyle your page. You can not edit Elem…" at bounding box center [299, 0] width 598 height 0
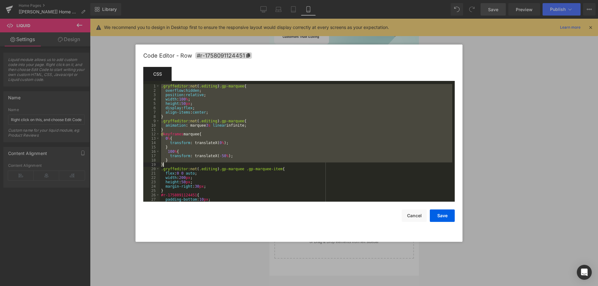
drag, startPoint x: 161, startPoint y: 104, endPoint x: 168, endPoint y: 166, distance: 61.7
click at [168, 166] on div ".gryffeditor :not ( .editing ) .gp-marquee { overflow : hidden ; position : rel…" at bounding box center [306, 147] width 292 height 126
